Goal: Complete application form: Complete application form

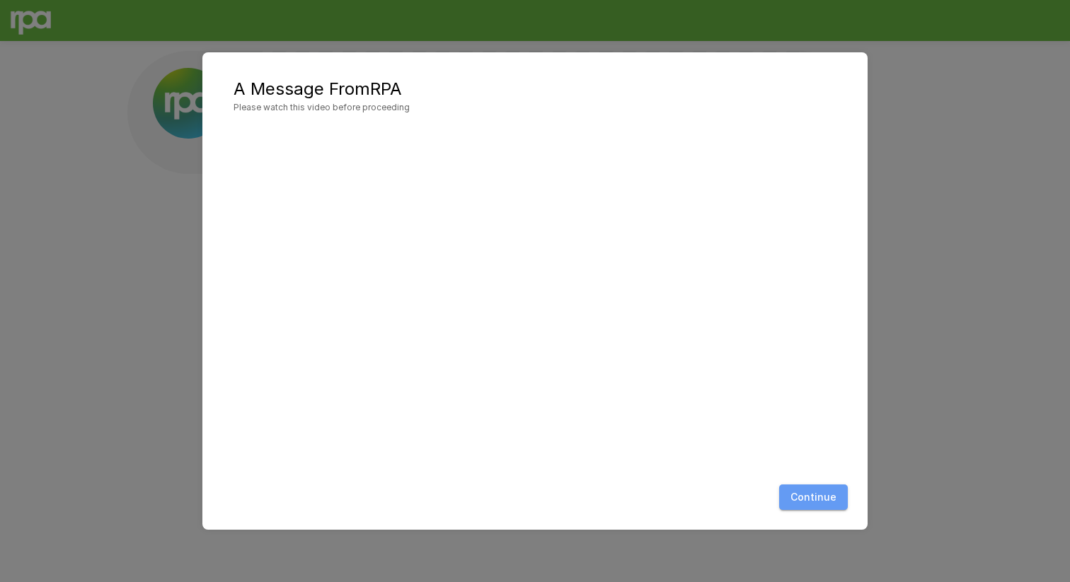
click at [839, 496] on button "Continue" at bounding box center [813, 498] width 69 height 26
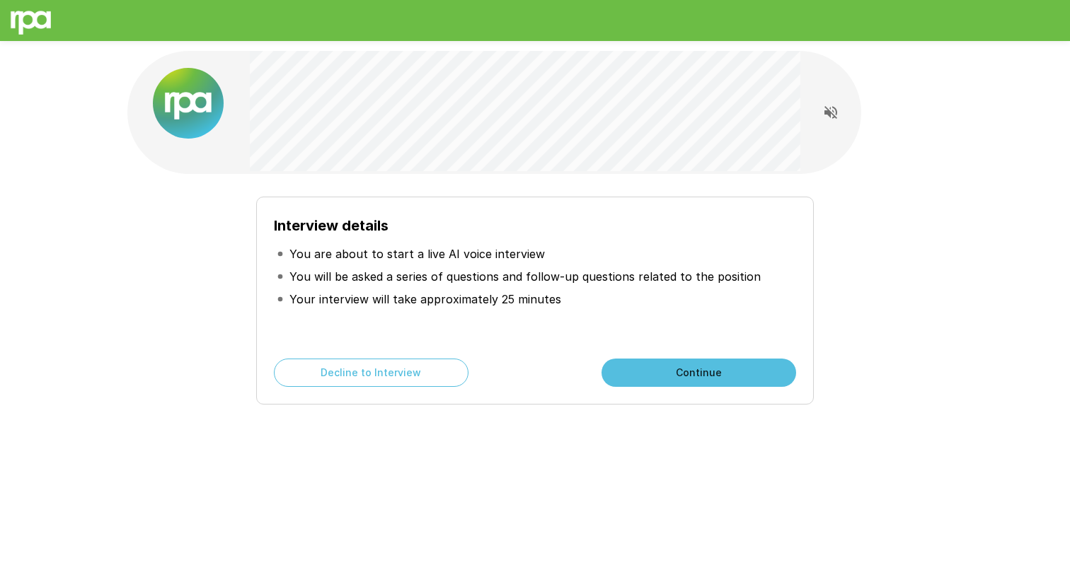
click at [667, 374] on button "Continue" at bounding box center [699, 373] width 195 height 28
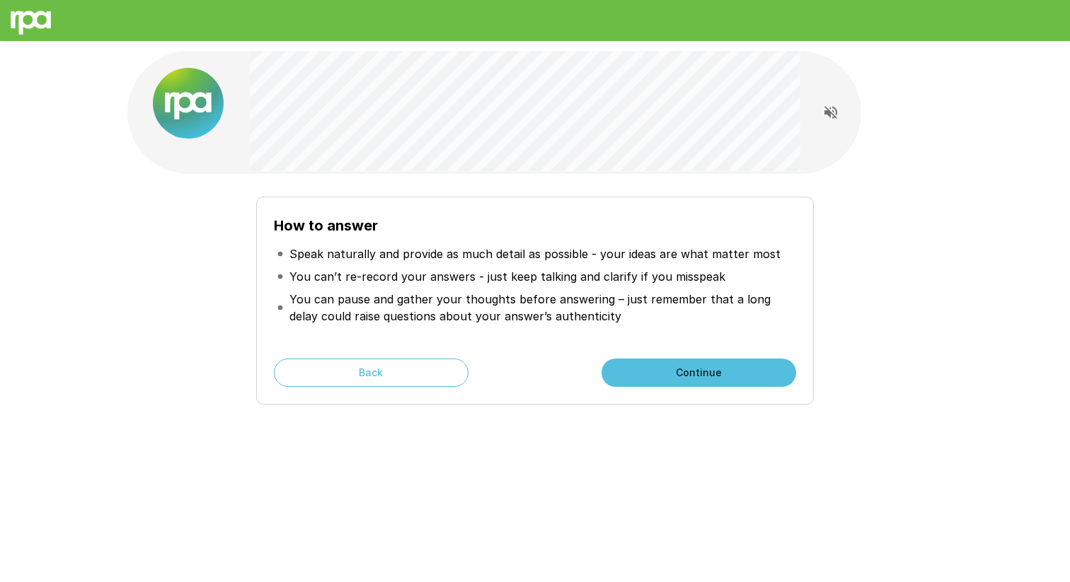
click at [699, 376] on button "Continue" at bounding box center [699, 373] width 195 height 28
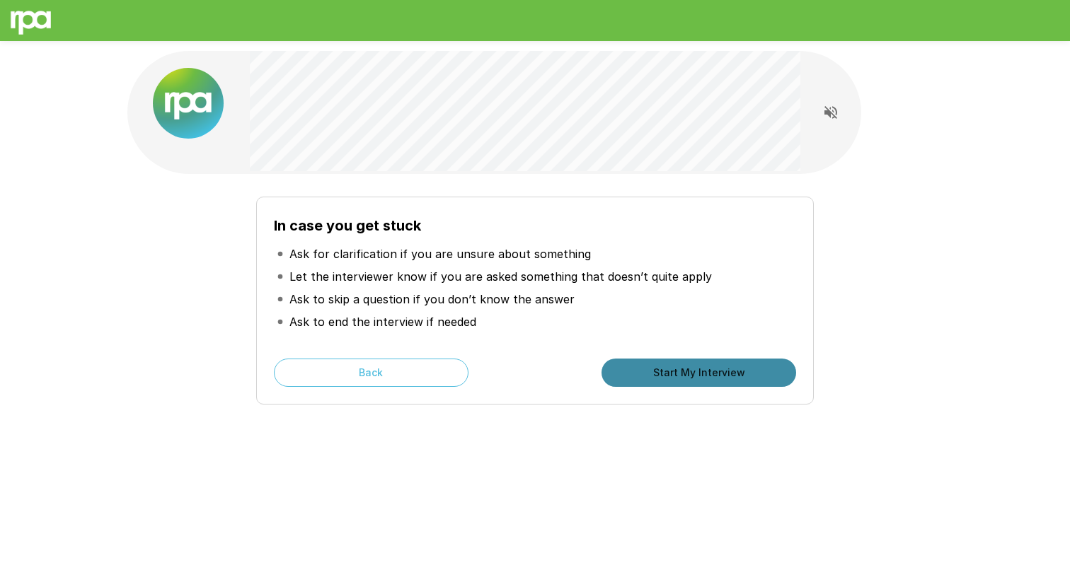
click at [674, 374] on button "Start My Interview" at bounding box center [699, 373] width 195 height 28
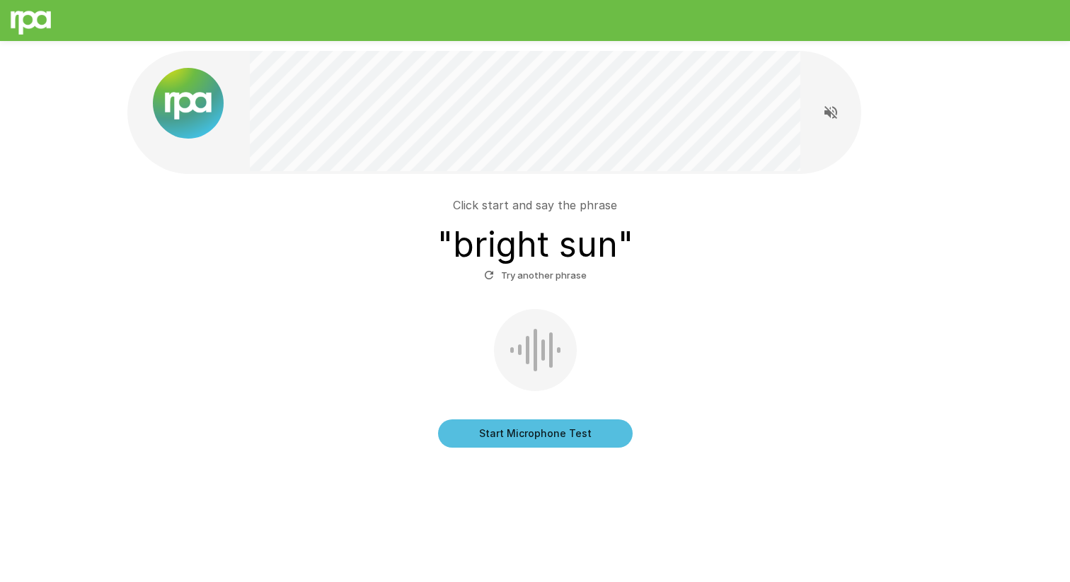
click at [505, 430] on button "Start Microphone Test" at bounding box center [535, 434] width 195 height 28
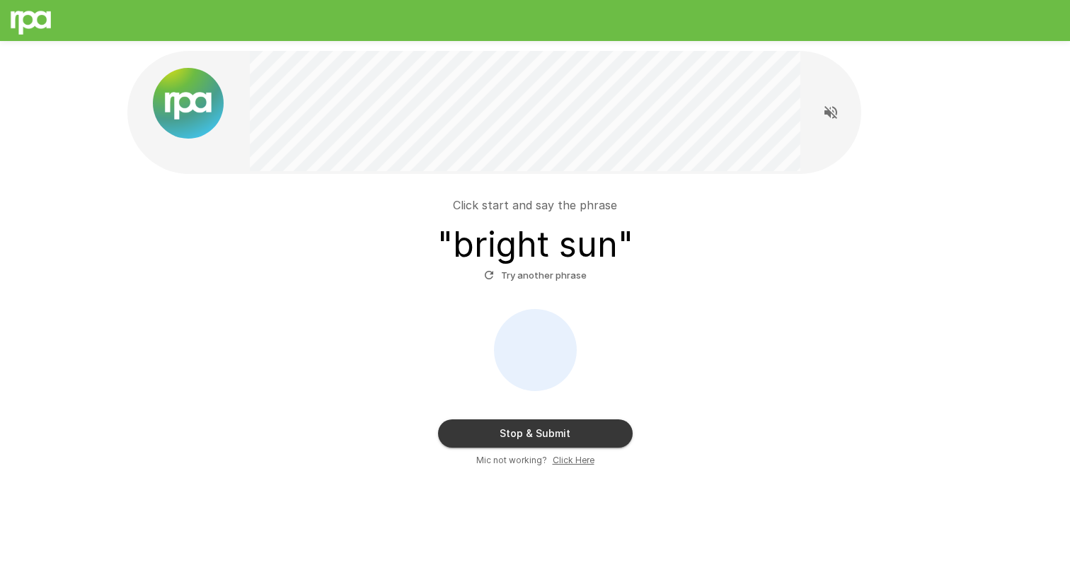
click at [505, 430] on button "Stop & Submit" at bounding box center [535, 434] width 195 height 28
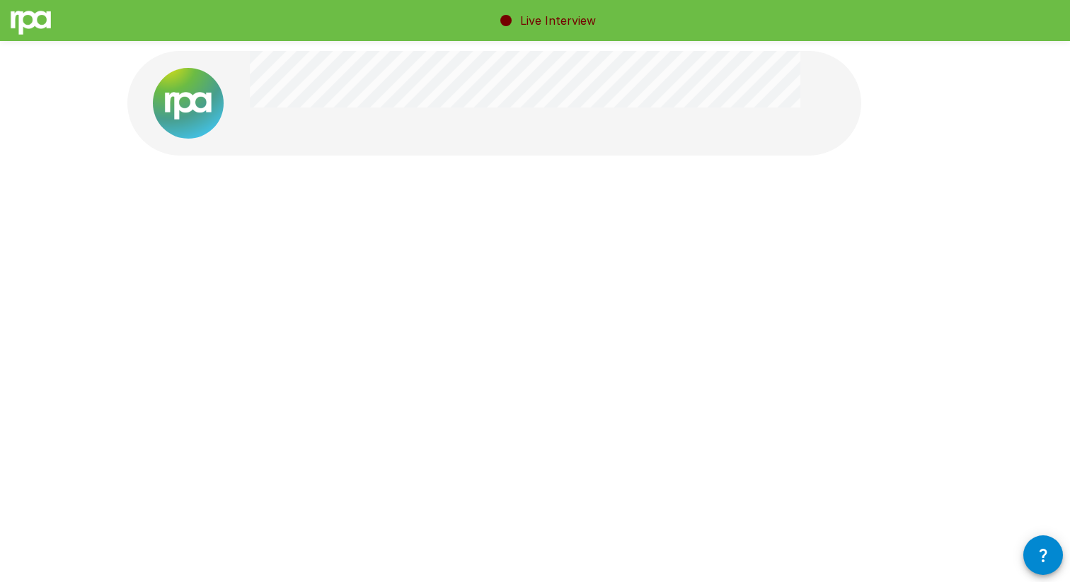
click at [1046, 558] on icon "button" at bounding box center [1043, 555] width 17 height 17
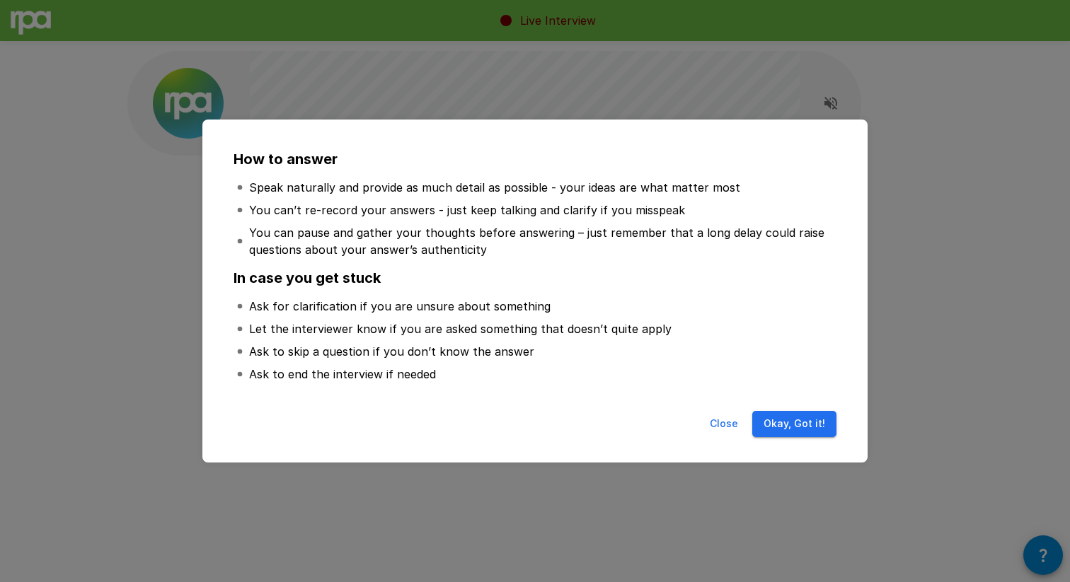
click at [815, 418] on button "Okay, Got it!" at bounding box center [794, 424] width 84 height 26
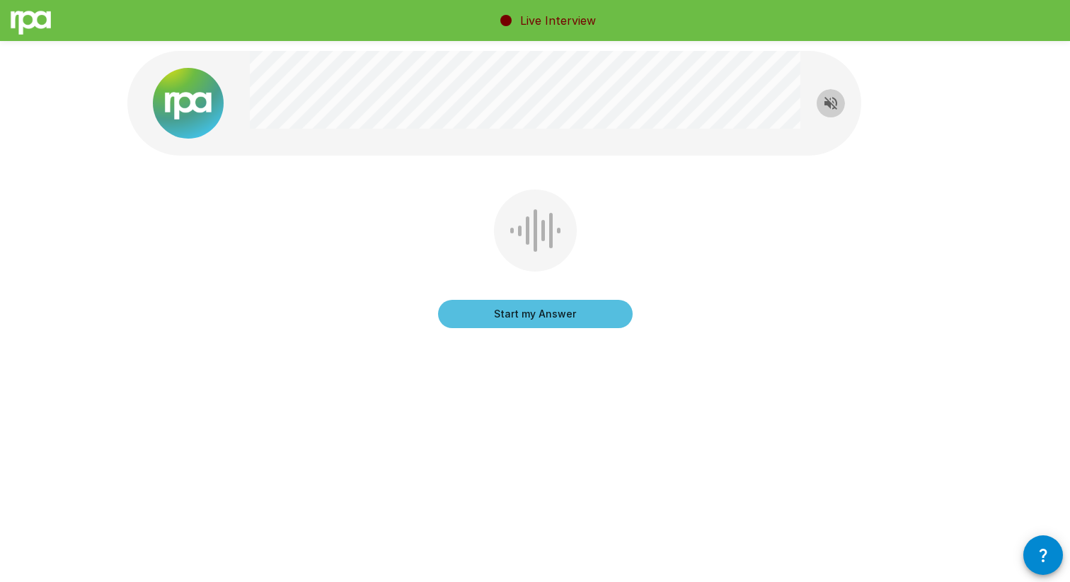
click at [830, 100] on icon "Read questions aloud" at bounding box center [830, 103] width 17 height 17
click at [568, 320] on button "Start my Answer" at bounding box center [535, 314] width 195 height 28
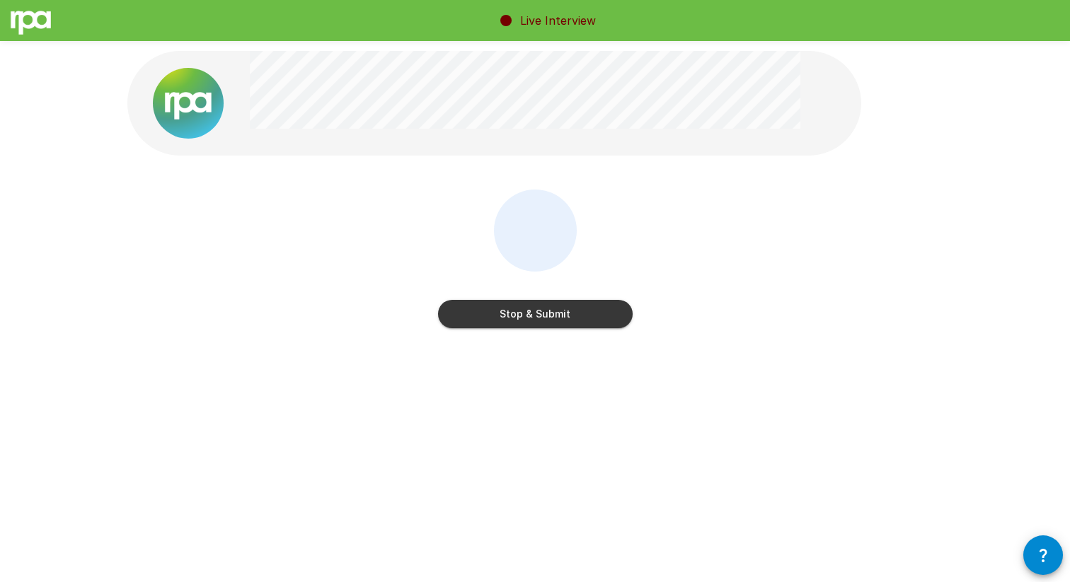
click at [561, 317] on button "Stop & Submit" at bounding box center [535, 314] width 195 height 28
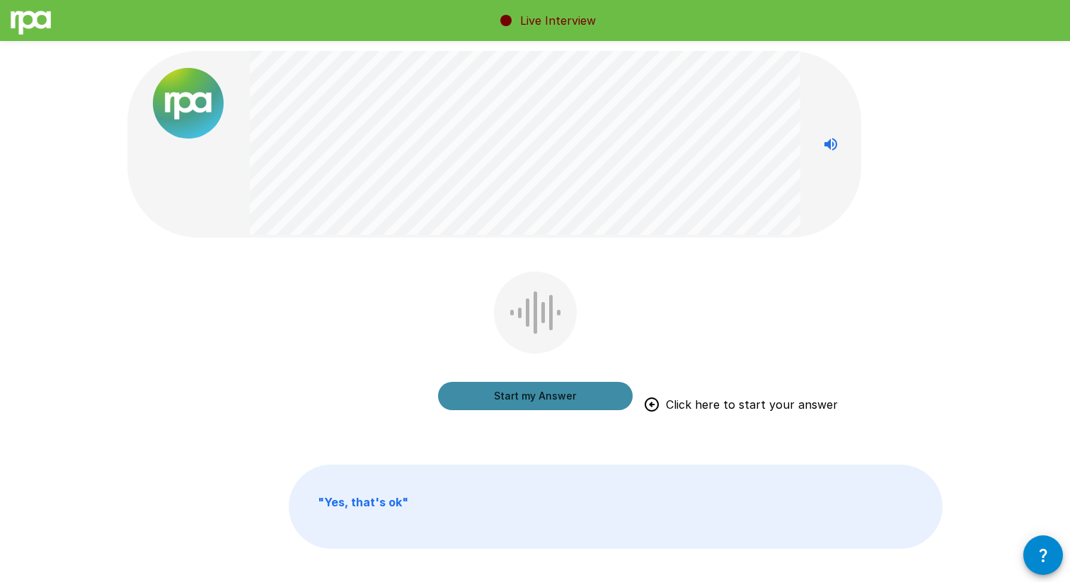
click at [580, 401] on button "Start my Answer" at bounding box center [535, 396] width 195 height 28
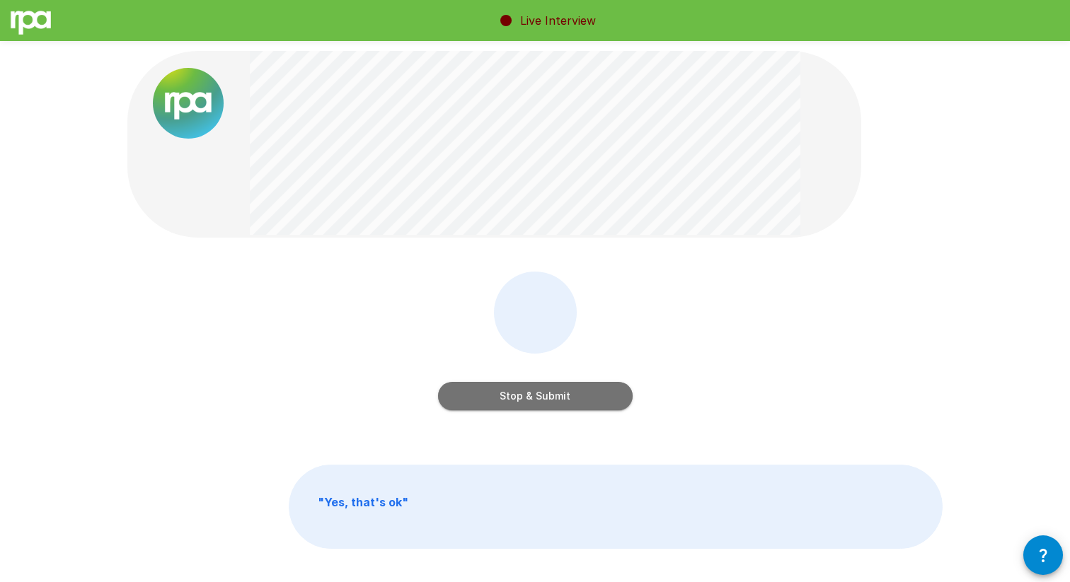
click at [580, 401] on button "Stop & Submit" at bounding box center [535, 396] width 195 height 28
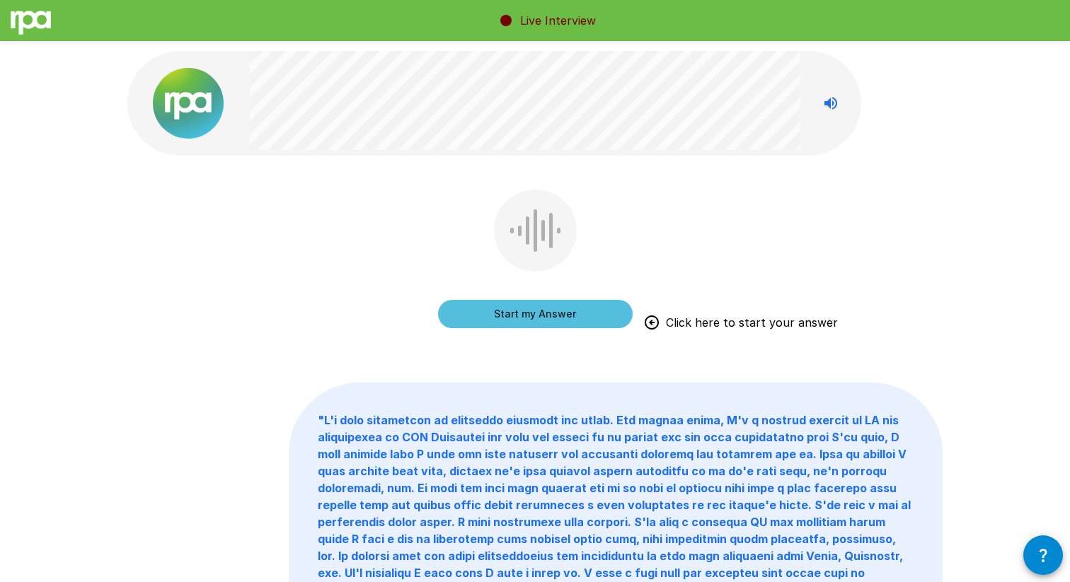
click at [558, 314] on button "Start my Answer" at bounding box center [535, 314] width 195 height 28
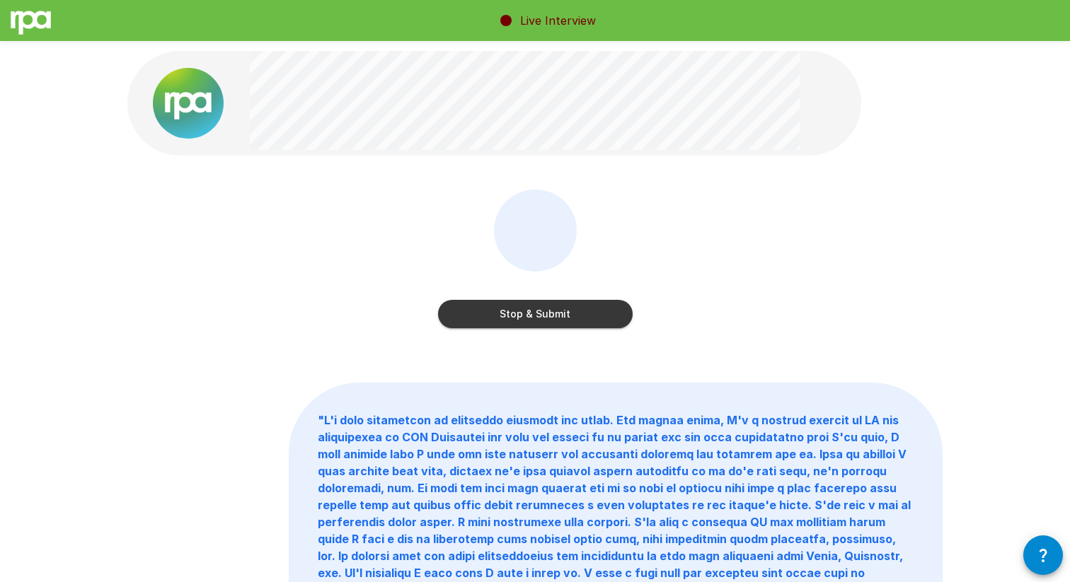
click at [558, 314] on button "Stop & Submit" at bounding box center [535, 314] width 195 height 28
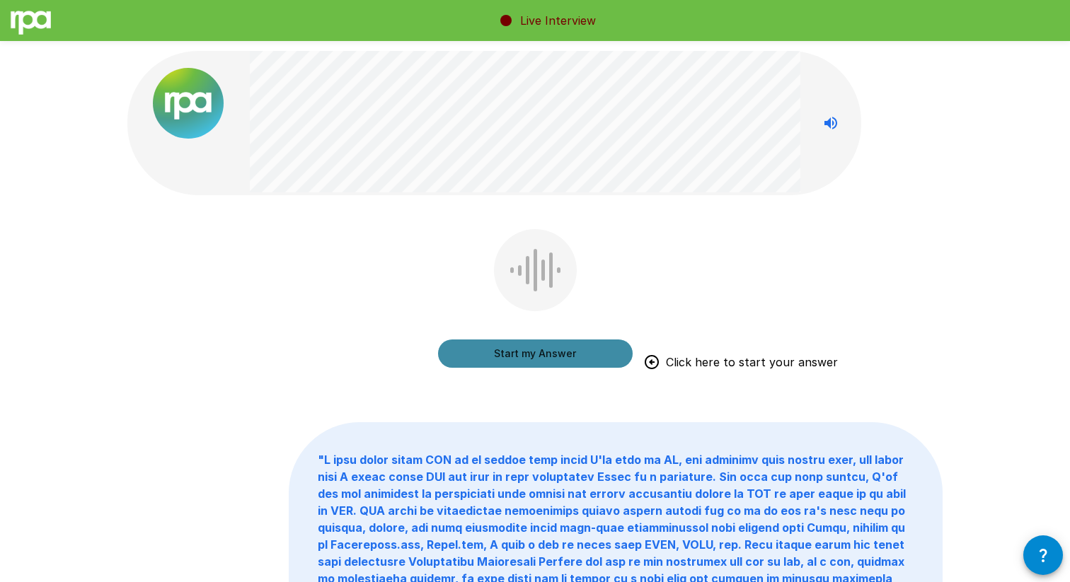
click at [559, 357] on button "Start my Answer" at bounding box center [535, 354] width 195 height 28
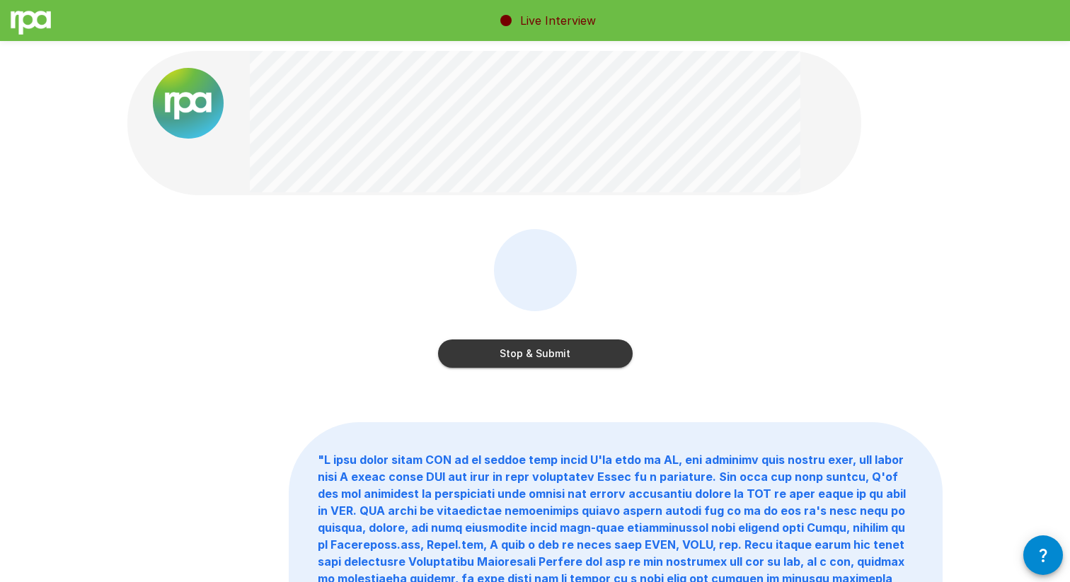
click at [559, 357] on button "Stop & Submit" at bounding box center [535, 354] width 195 height 28
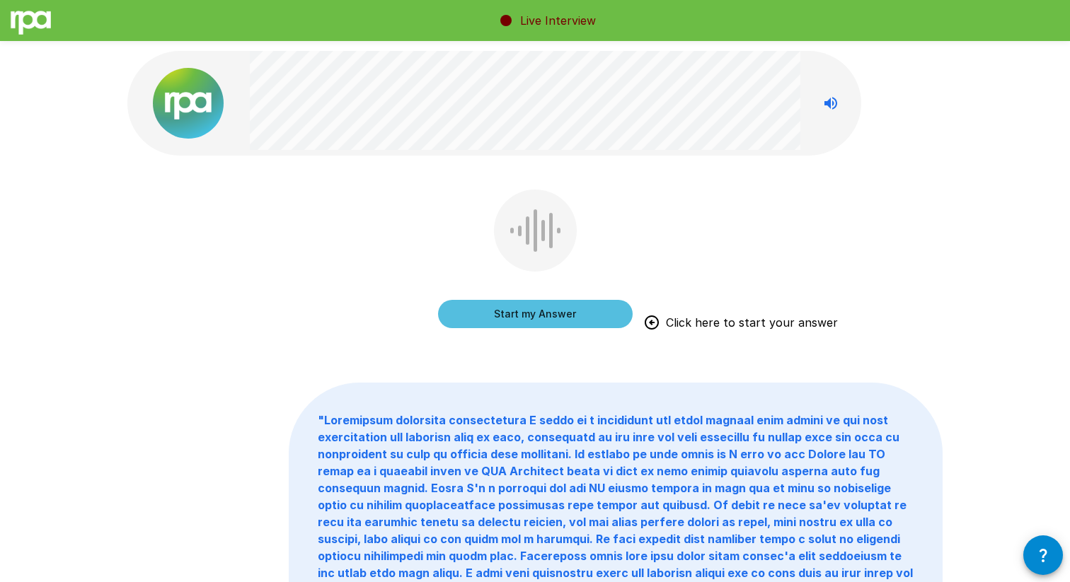
click at [576, 316] on button "Start my Answer" at bounding box center [535, 314] width 195 height 28
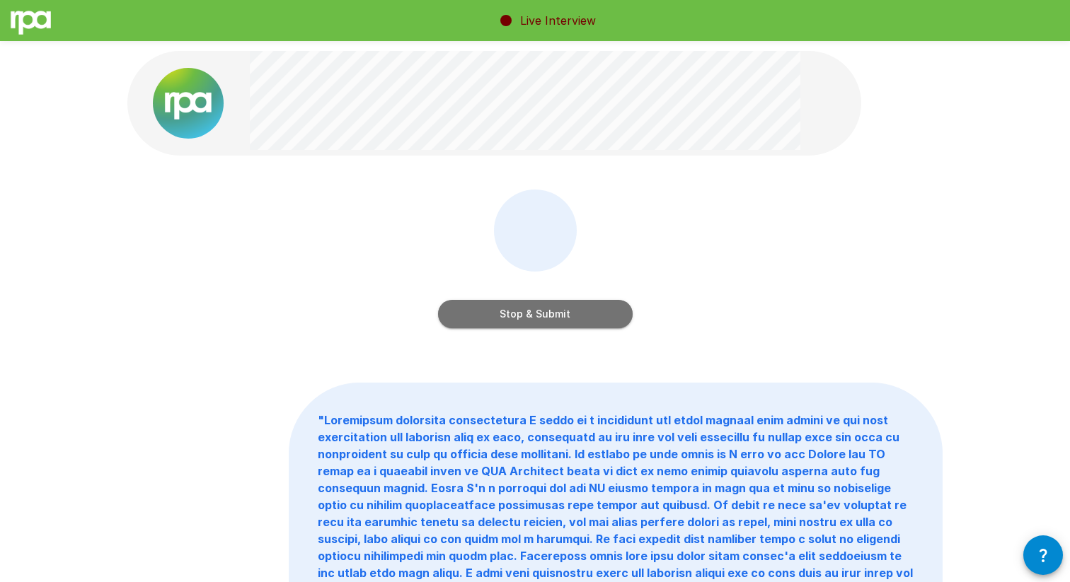
click at [565, 309] on button "Stop & Submit" at bounding box center [535, 314] width 195 height 28
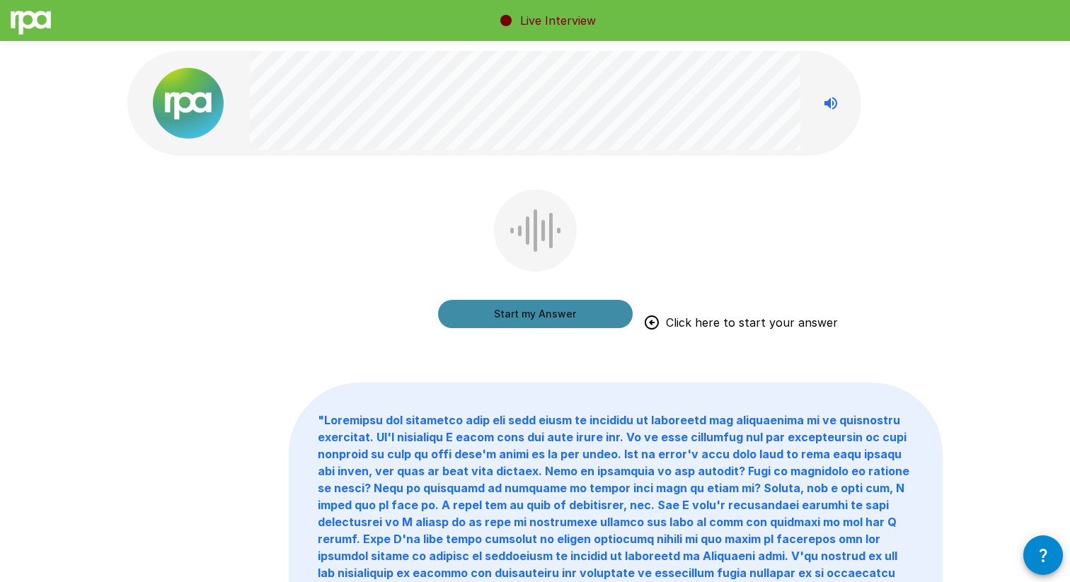
click at [580, 316] on button "Start my Answer" at bounding box center [535, 314] width 195 height 28
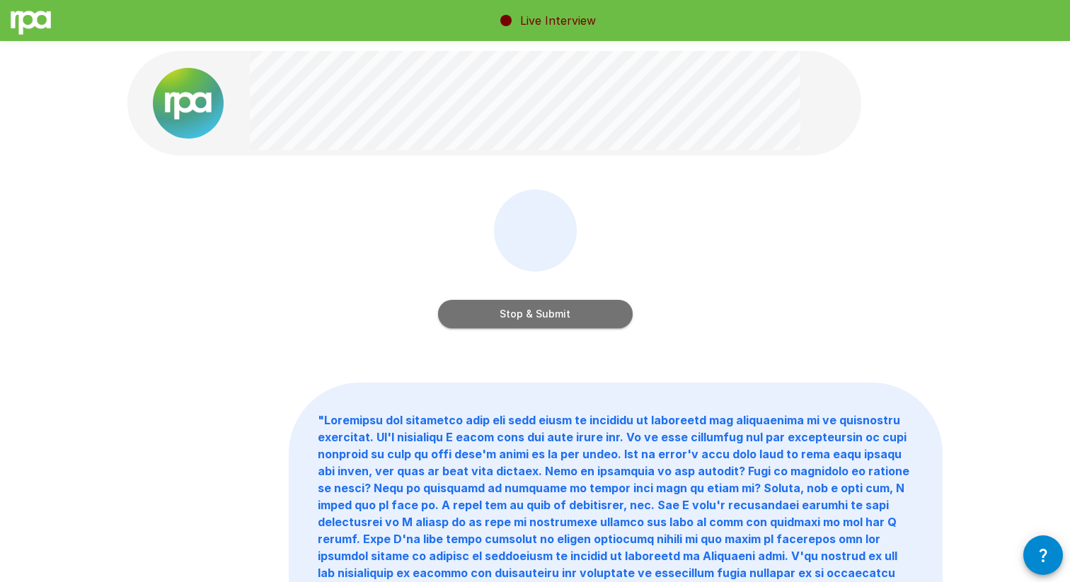
click at [580, 316] on button "Stop & Submit" at bounding box center [535, 314] width 195 height 28
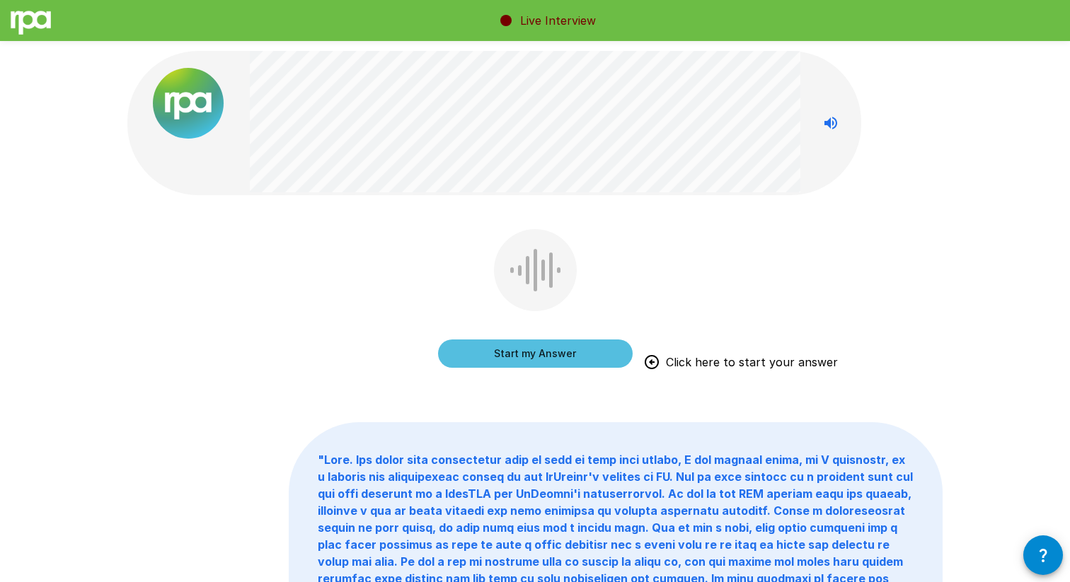
click at [582, 353] on button "Start my Answer" at bounding box center [535, 354] width 195 height 28
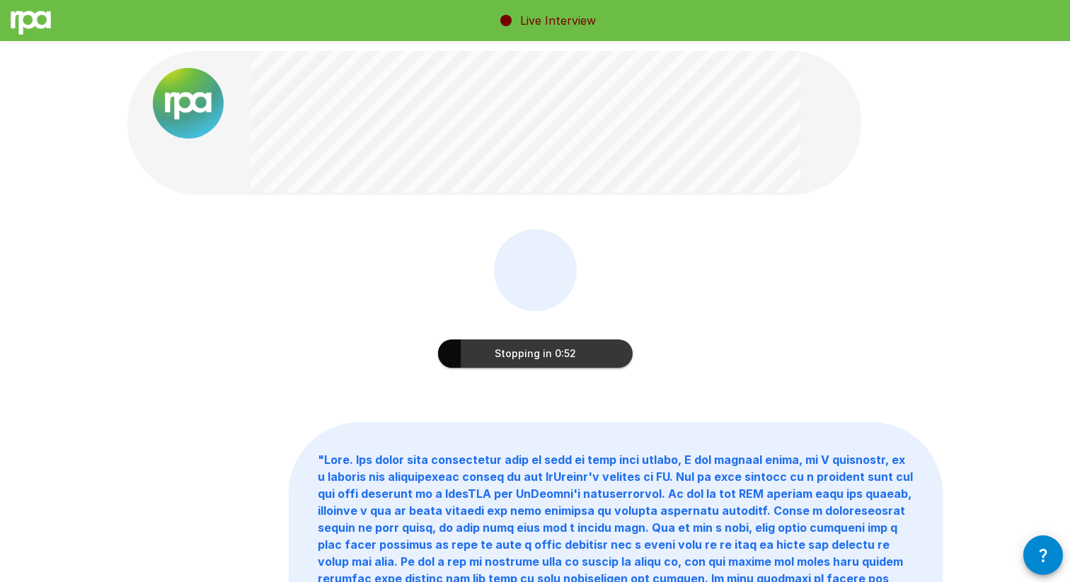
click at [582, 353] on button "Stopping in 0:52" at bounding box center [535, 354] width 195 height 28
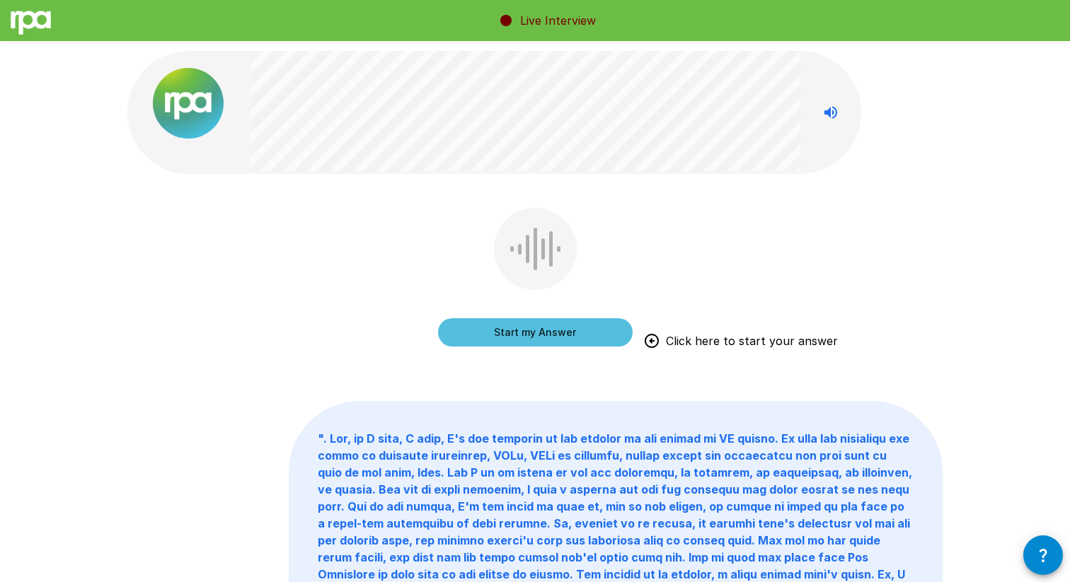
click at [600, 321] on button "Start my Answer" at bounding box center [535, 332] width 195 height 28
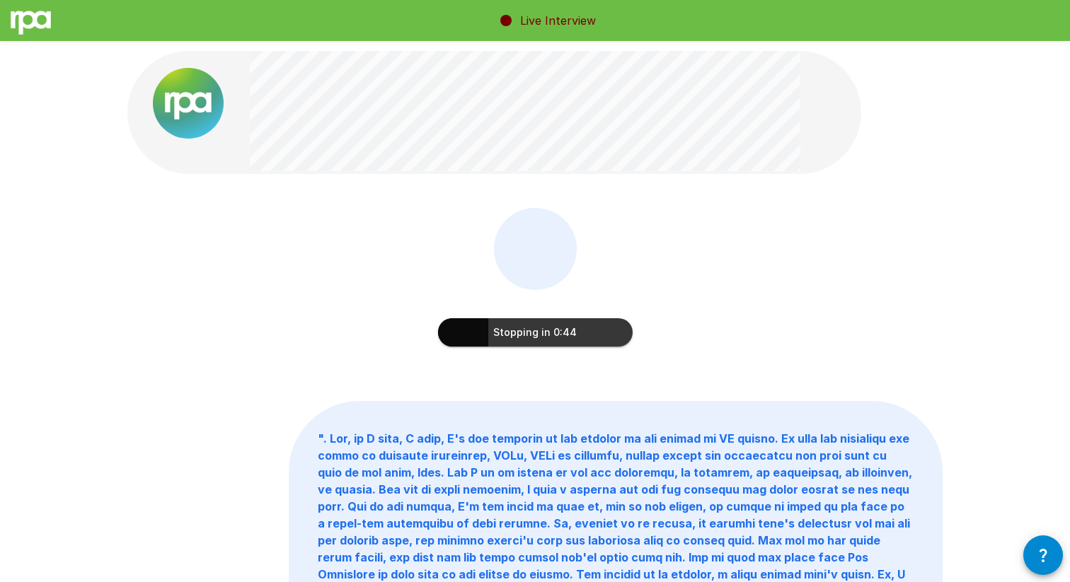
click at [582, 334] on button "Stopping in 0:44" at bounding box center [535, 332] width 195 height 28
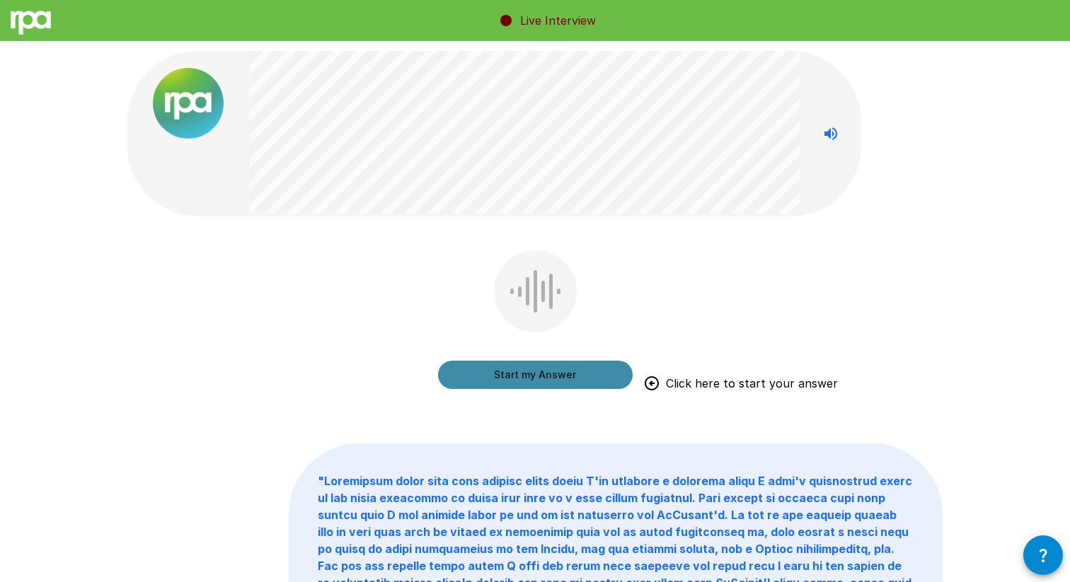
click at [585, 378] on button "Start my Answer" at bounding box center [535, 375] width 195 height 28
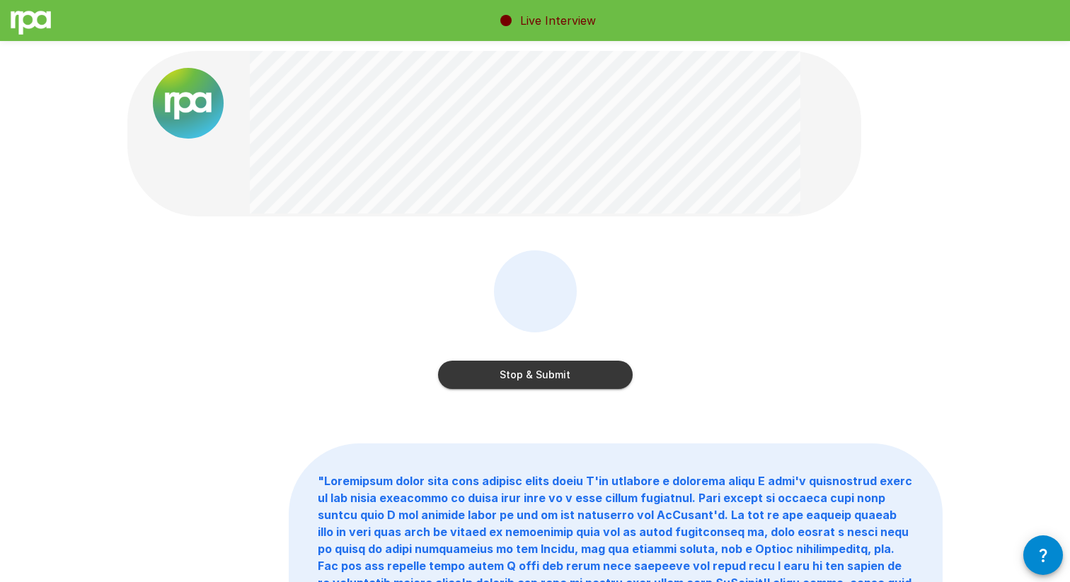
click at [606, 373] on button "Stop & Submit" at bounding box center [535, 375] width 195 height 28
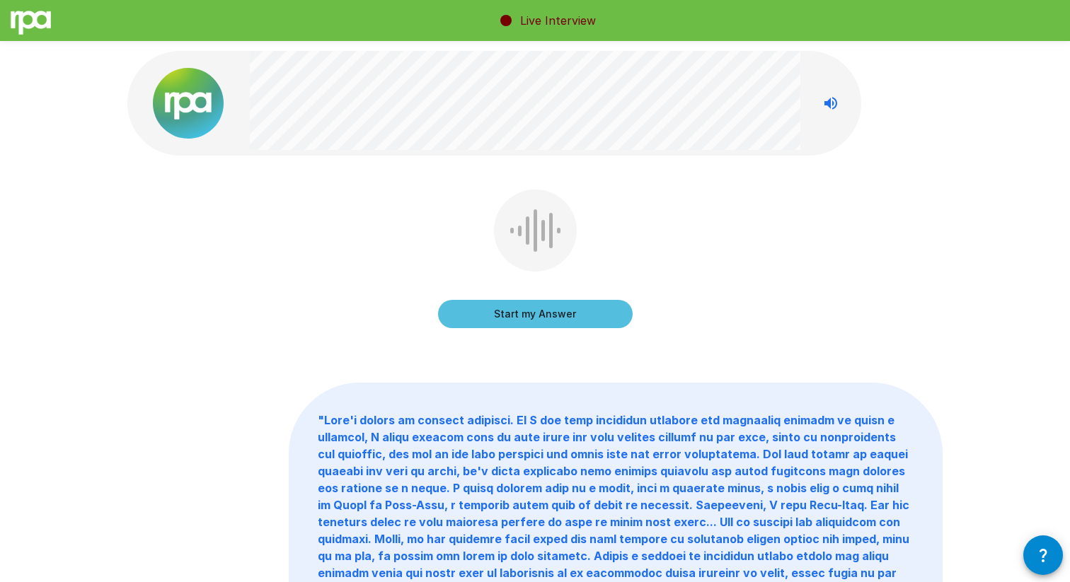
click at [551, 312] on button "Start my Answer" at bounding box center [535, 314] width 195 height 28
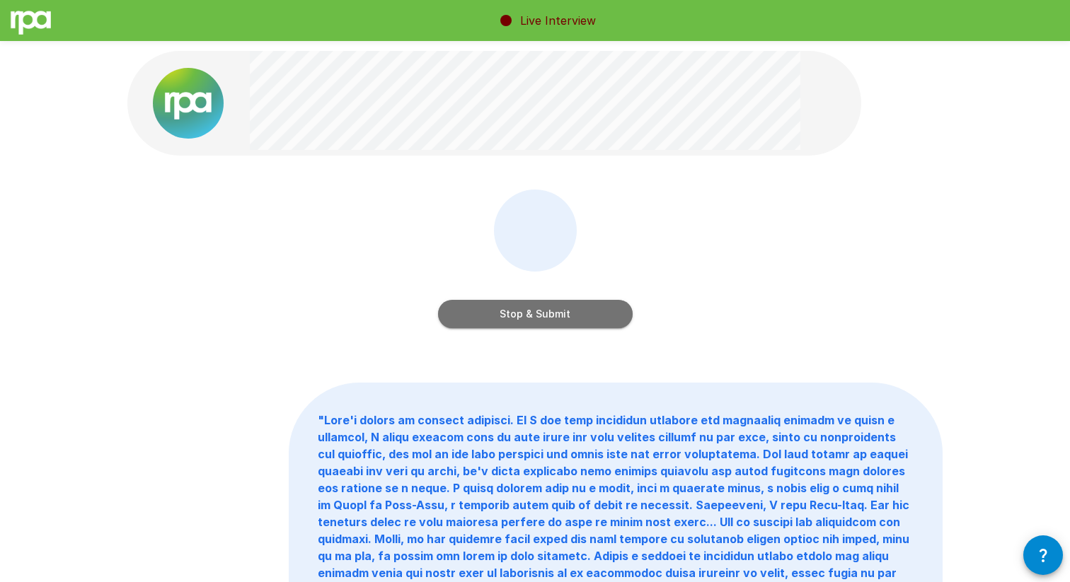
click at [614, 321] on button "Stop & Submit" at bounding box center [535, 314] width 195 height 28
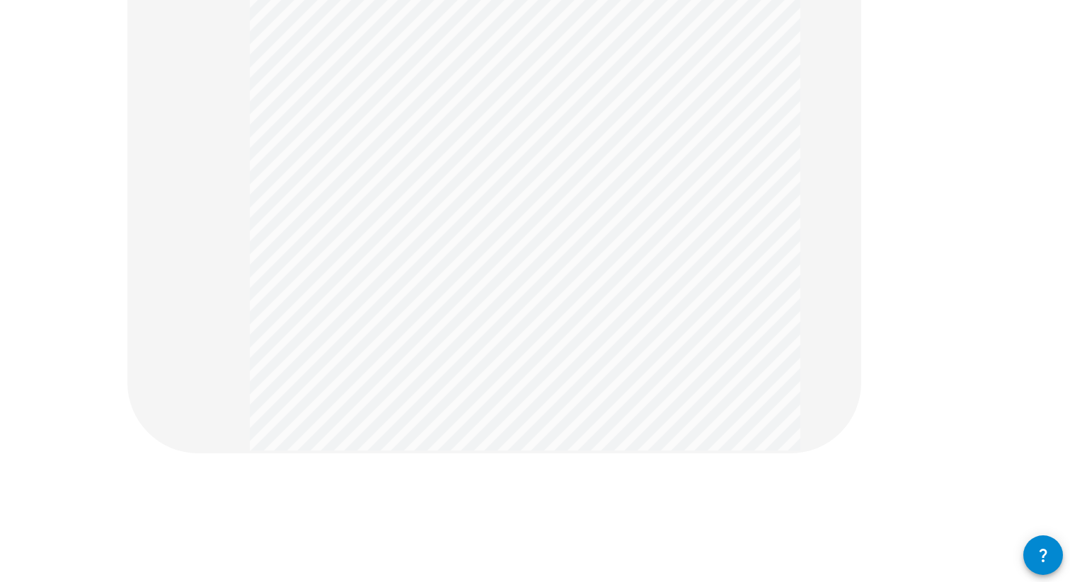
scroll to position [243, 0]
click at [543, 504] on div at bounding box center [535, 516] width 83 height 82
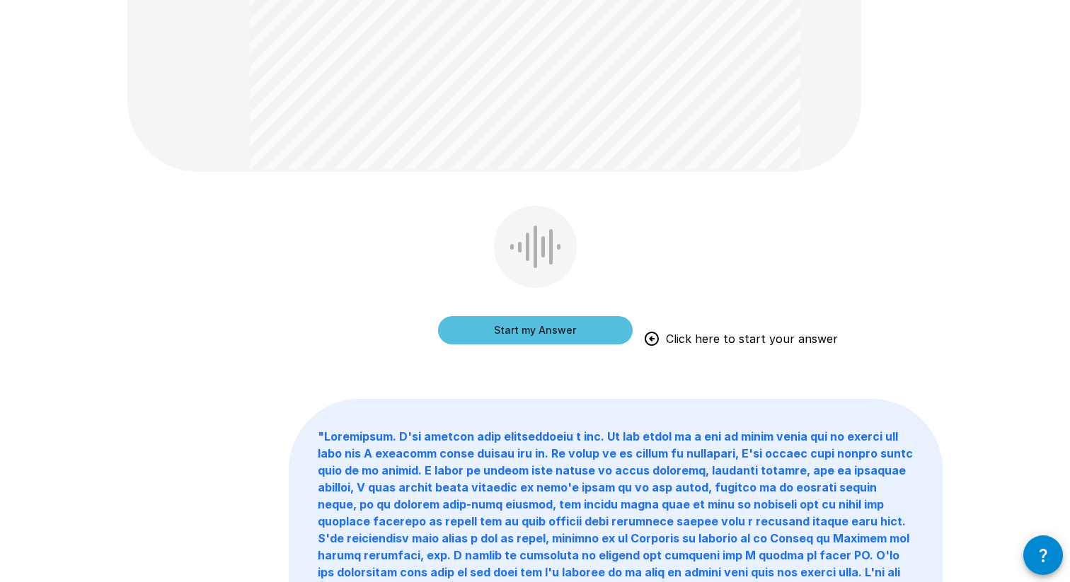
scroll to position [508, 0]
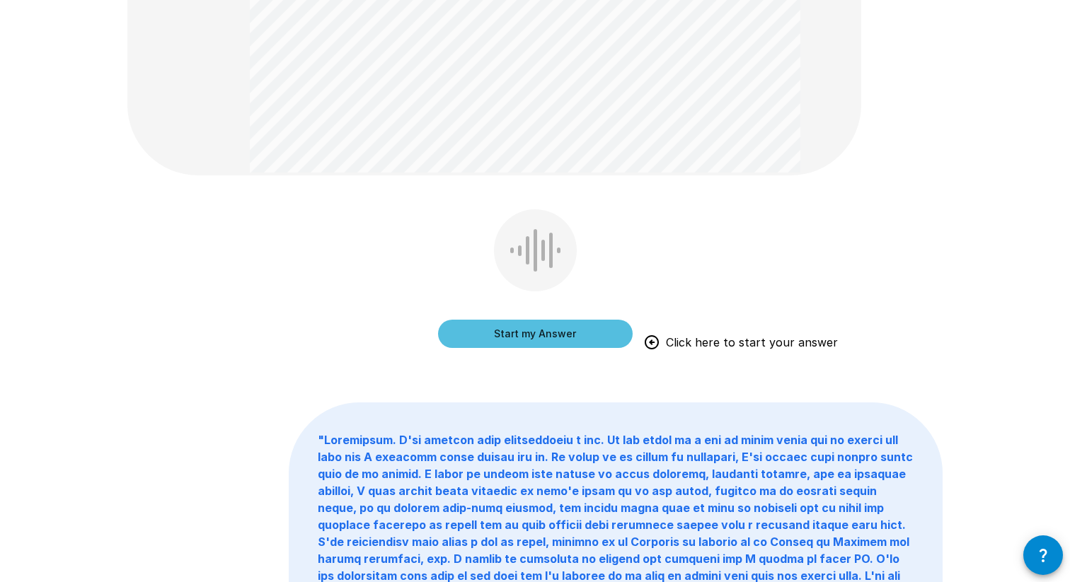
click at [574, 335] on button "Start my Answer" at bounding box center [535, 334] width 195 height 28
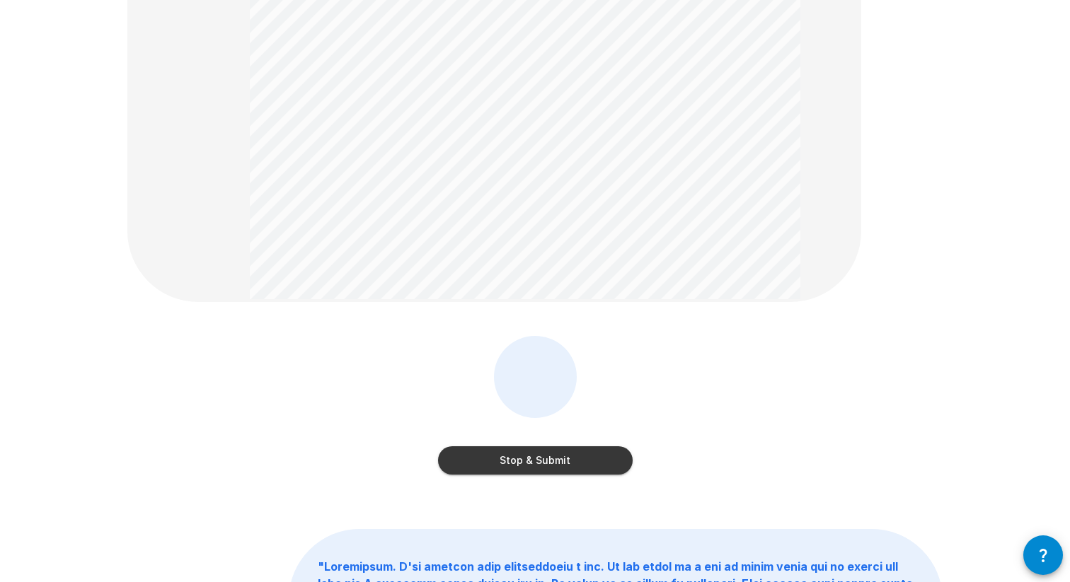
scroll to position [411, 0]
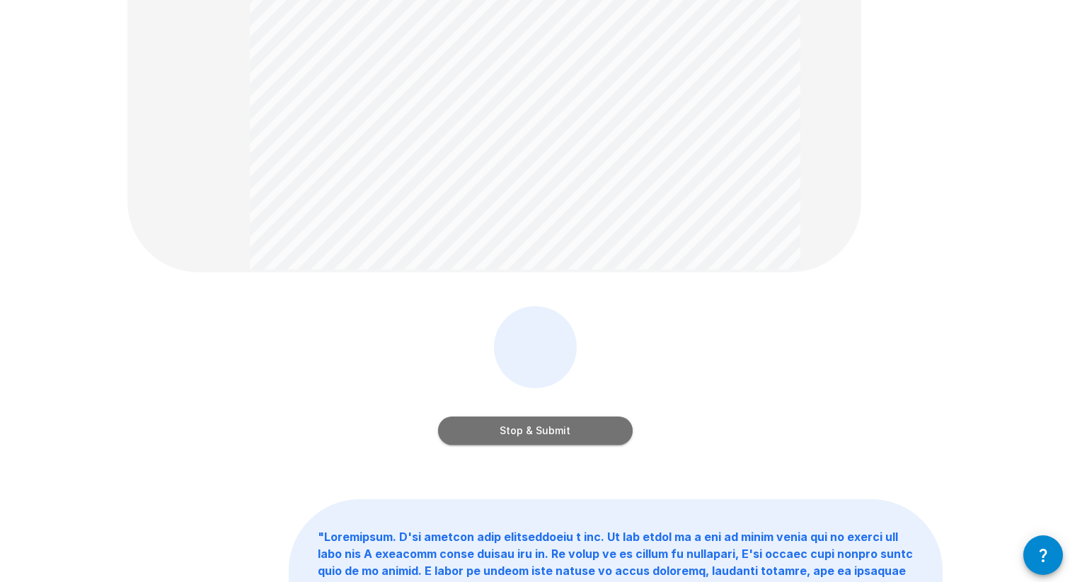
click at [586, 435] on button "Stop & Submit" at bounding box center [535, 431] width 195 height 28
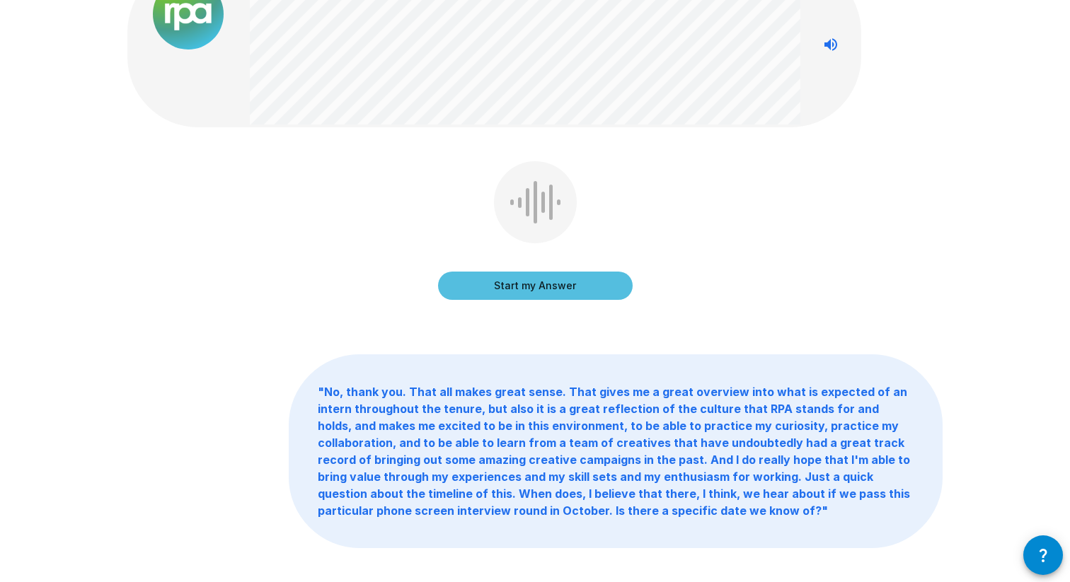
scroll to position [0, 0]
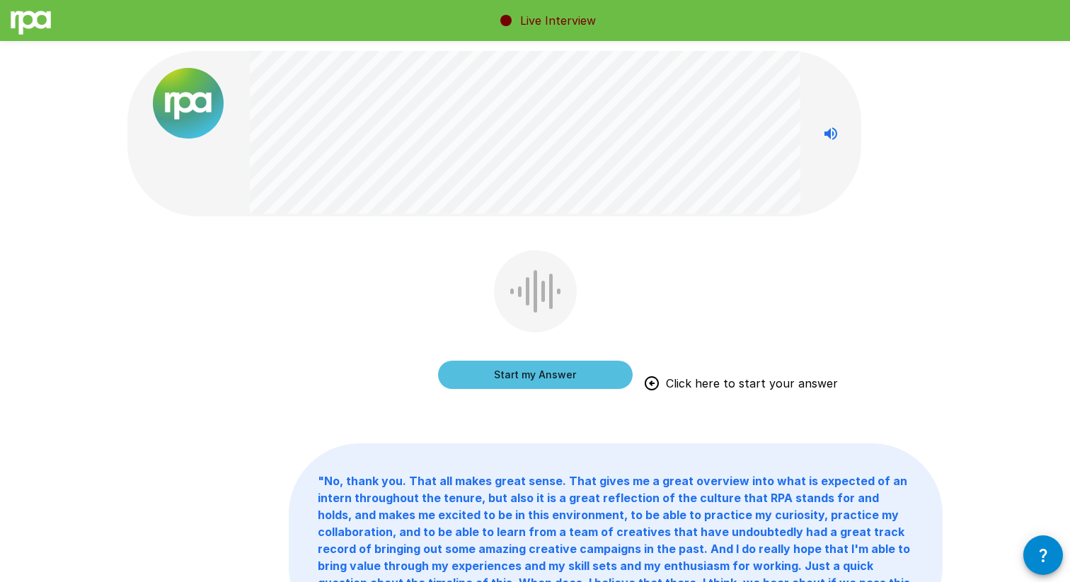
click at [601, 379] on button "Start my Answer" at bounding box center [535, 375] width 195 height 28
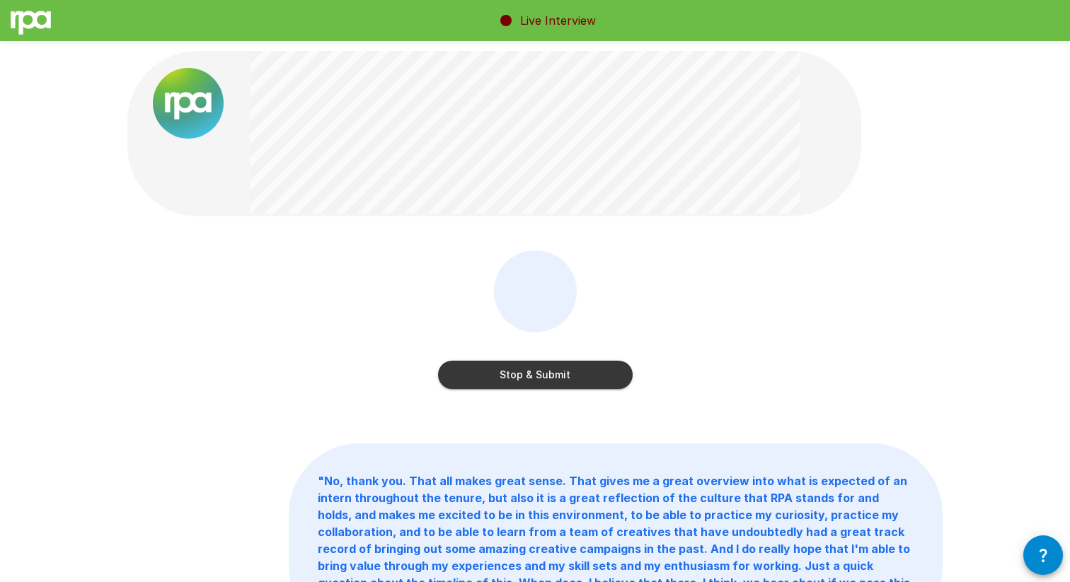
click at [601, 379] on button "Stop & Submit" at bounding box center [535, 375] width 195 height 28
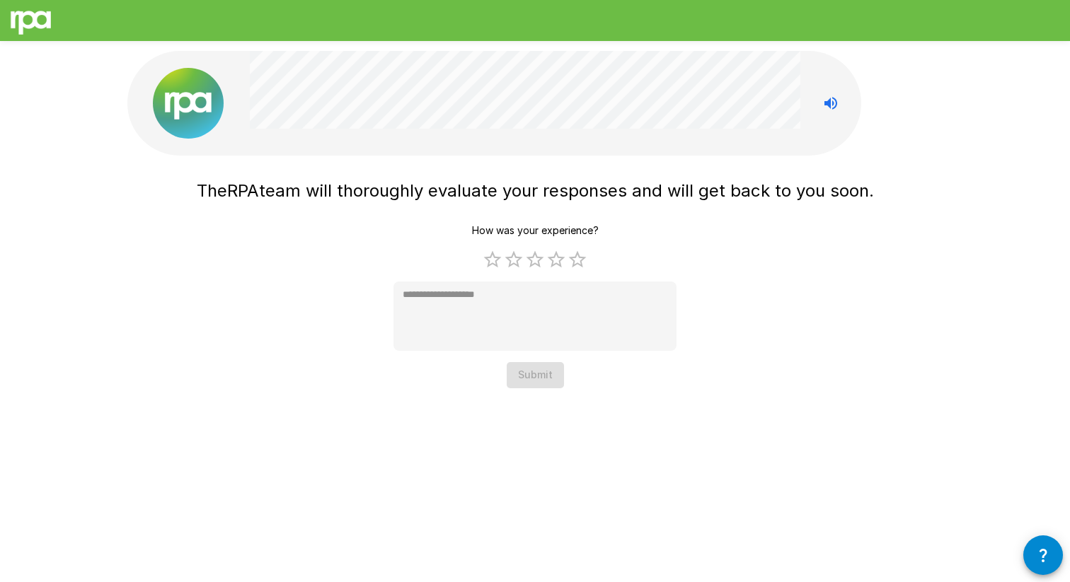
type textarea "*"
